Goal: Task Accomplishment & Management: Use online tool/utility

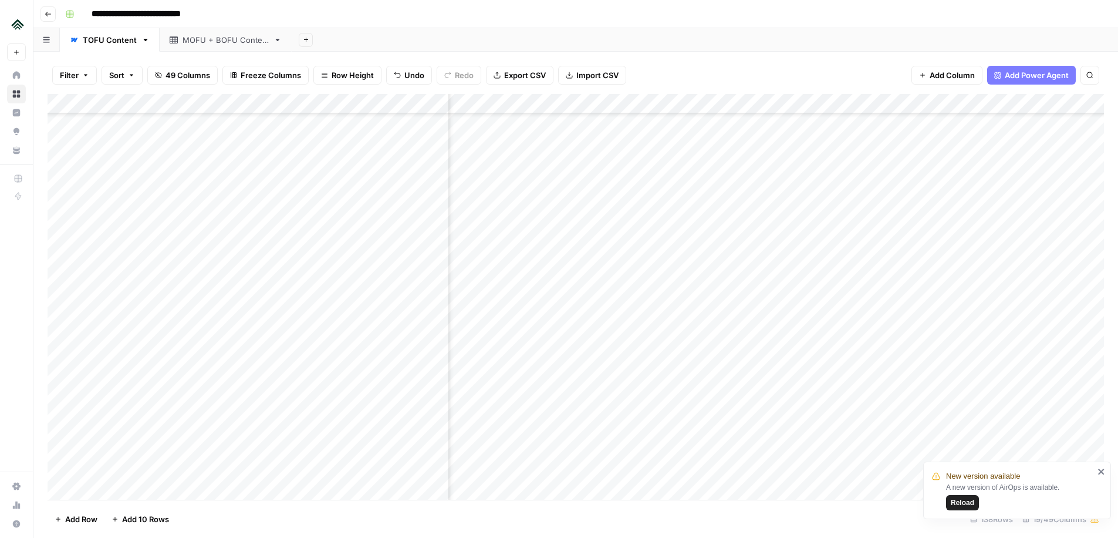
scroll to position [2081, 548]
click at [892, 275] on div "Add Column" at bounding box center [576, 297] width 1057 height 406
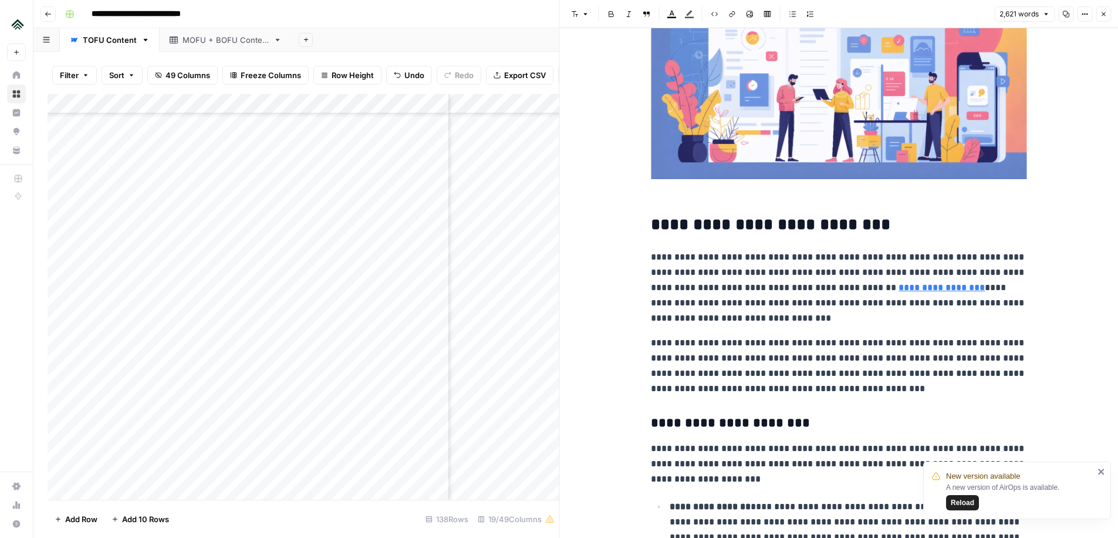
scroll to position [1622, 0]
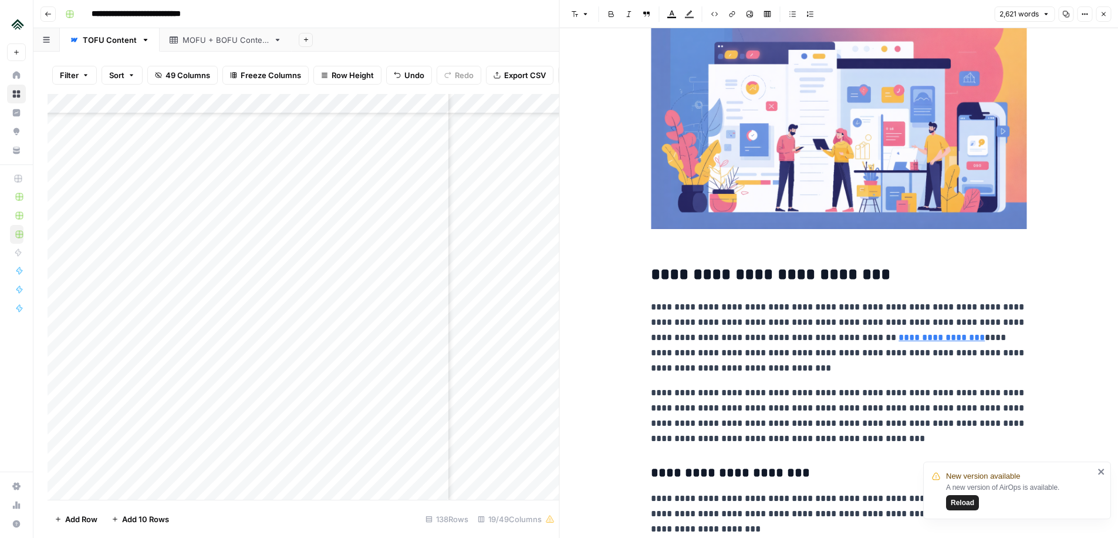
click at [1105, 11] on icon "button" at bounding box center [1103, 14] width 7 height 7
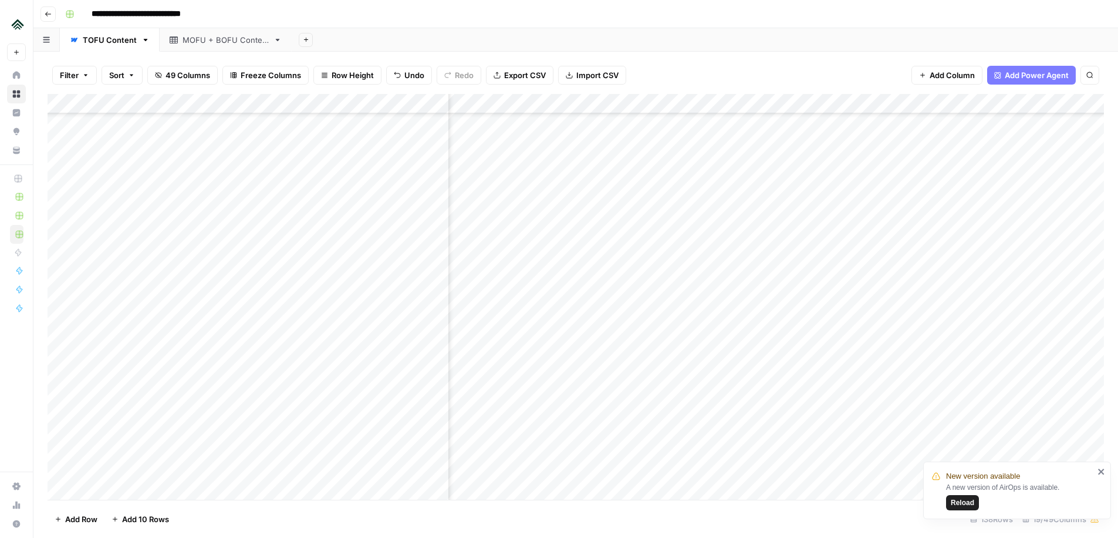
scroll to position [2081, 440]
click at [1004, 257] on div "Add Column" at bounding box center [576, 297] width 1057 height 406
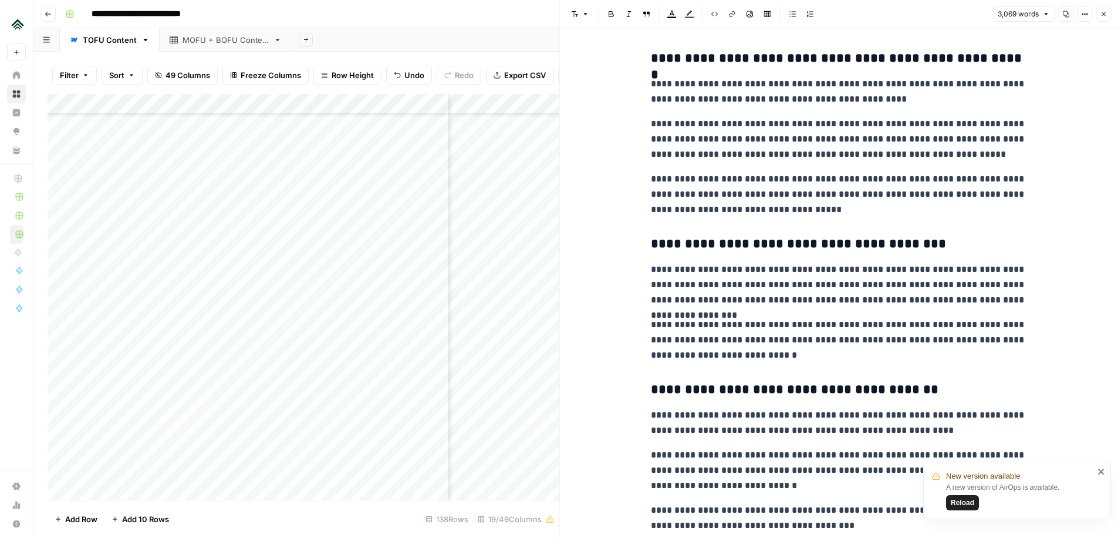
scroll to position [5480, 0]
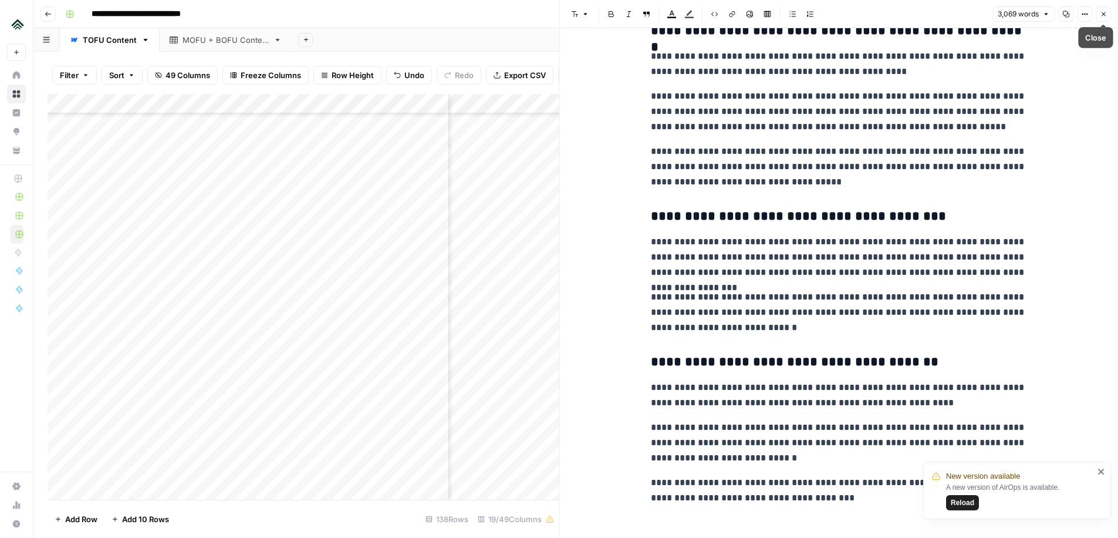
click at [1103, 14] on icon "button" at bounding box center [1104, 14] width 4 height 4
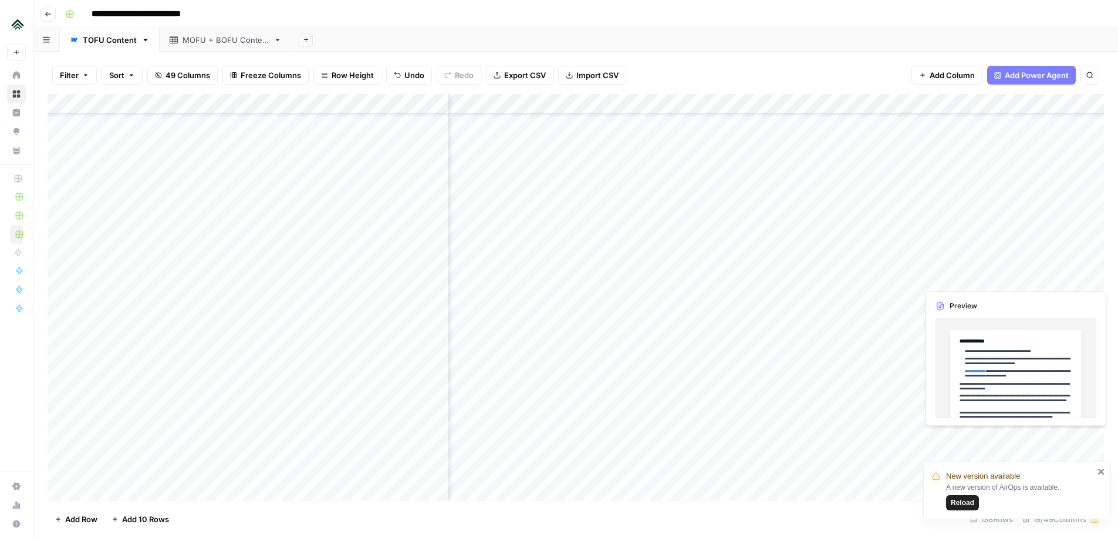
click at [1002, 278] on div "Add Column" at bounding box center [576, 297] width 1057 height 406
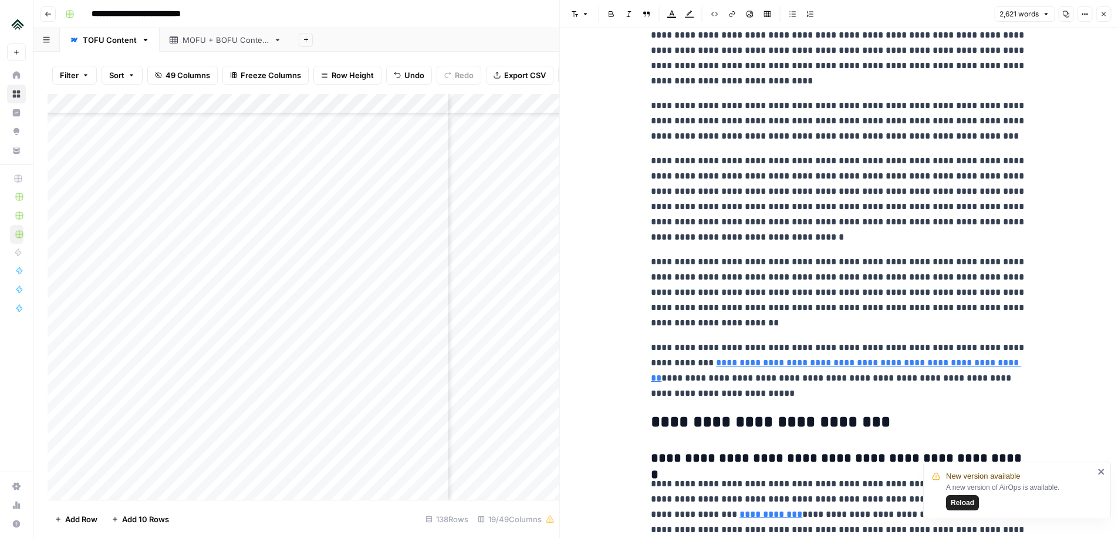
scroll to position [3851, 0]
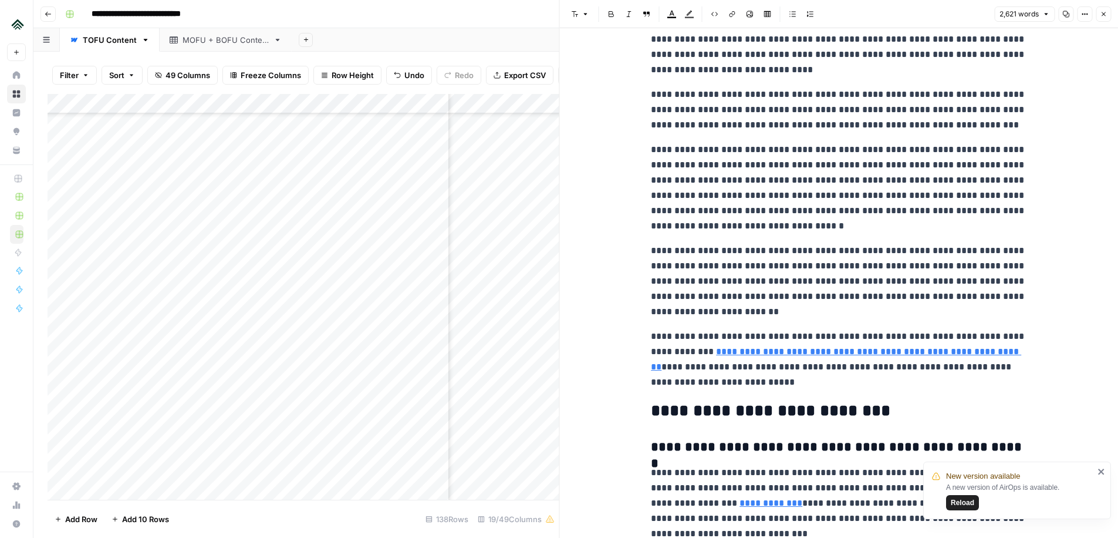
click at [1111, 16] on header "Font style Bold Italic Block quote Text color Highlight color Code block Link I…" at bounding box center [839, 14] width 559 height 28
click at [1105, 14] on icon "button" at bounding box center [1103, 14] width 7 height 7
